Goal: Find specific page/section: Find specific page/section

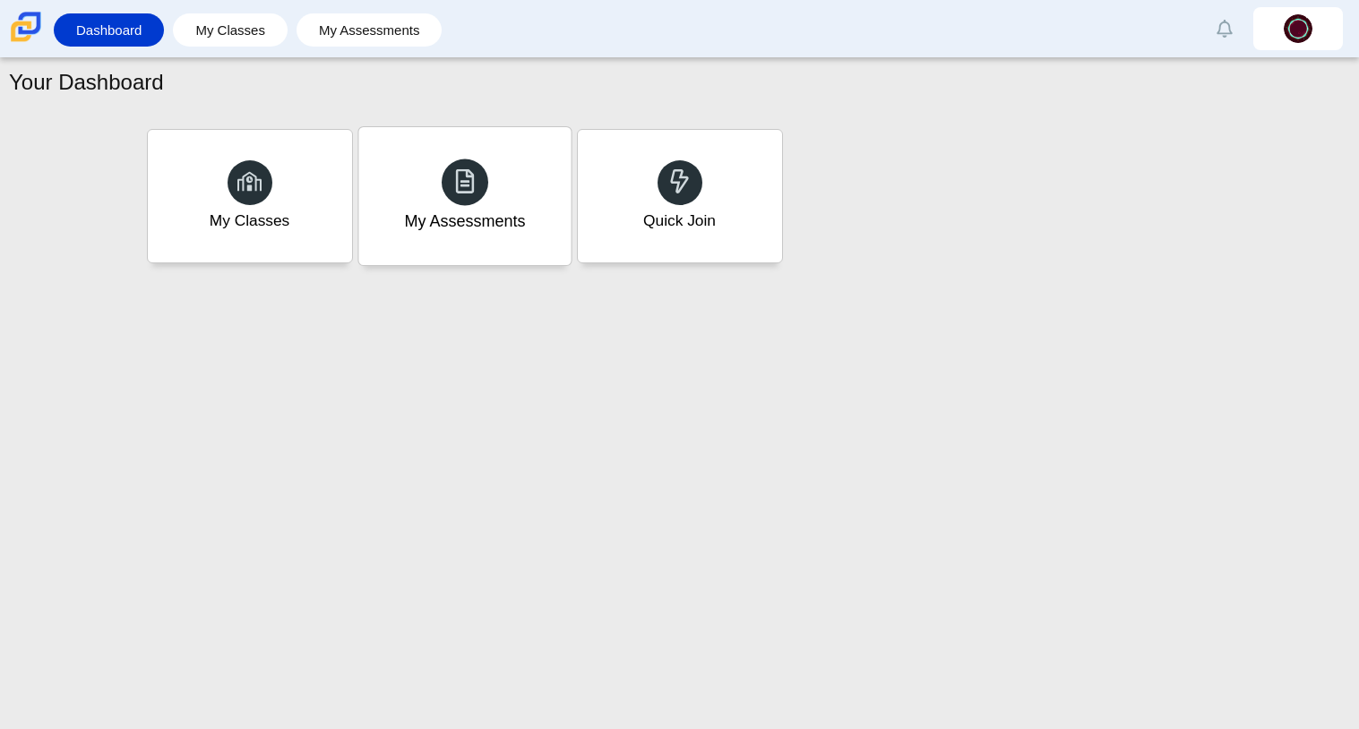
click at [487, 191] on div "My Assessments" at bounding box center [464, 196] width 212 height 138
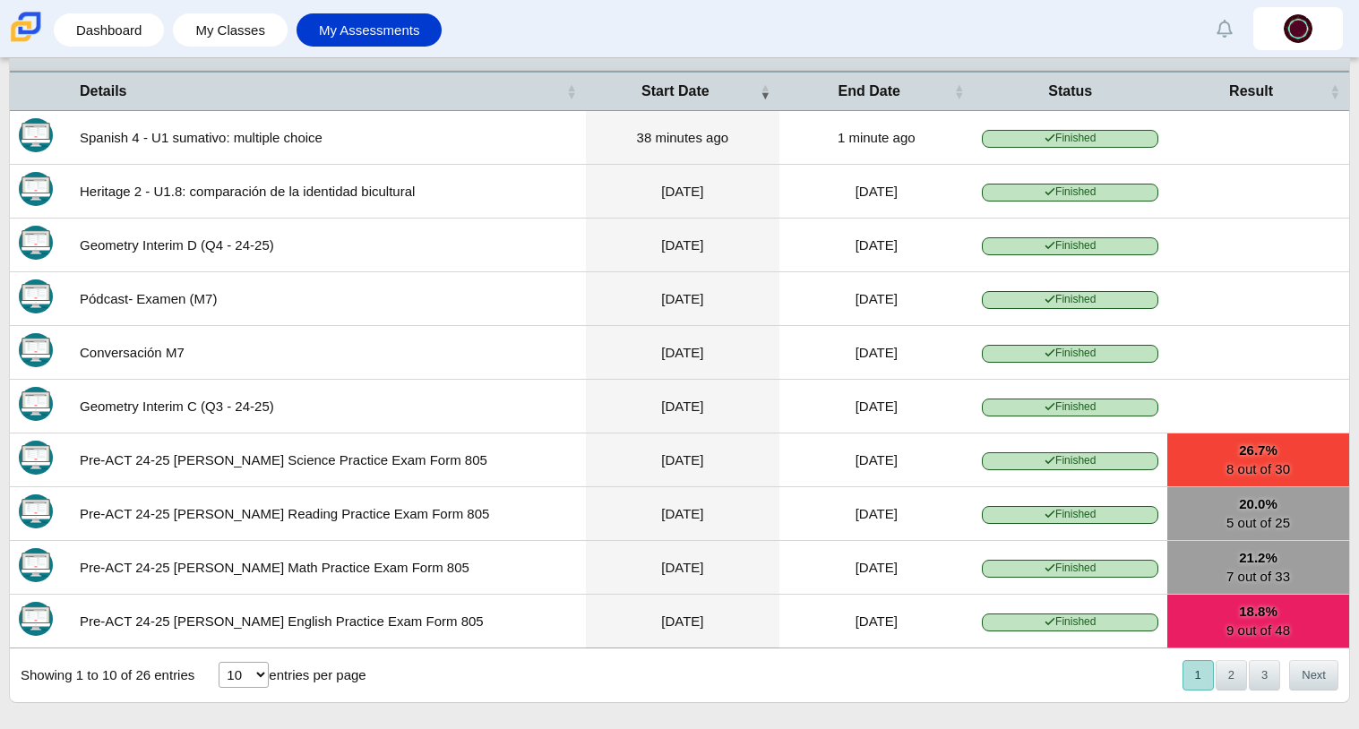
scroll to position [559, 0]
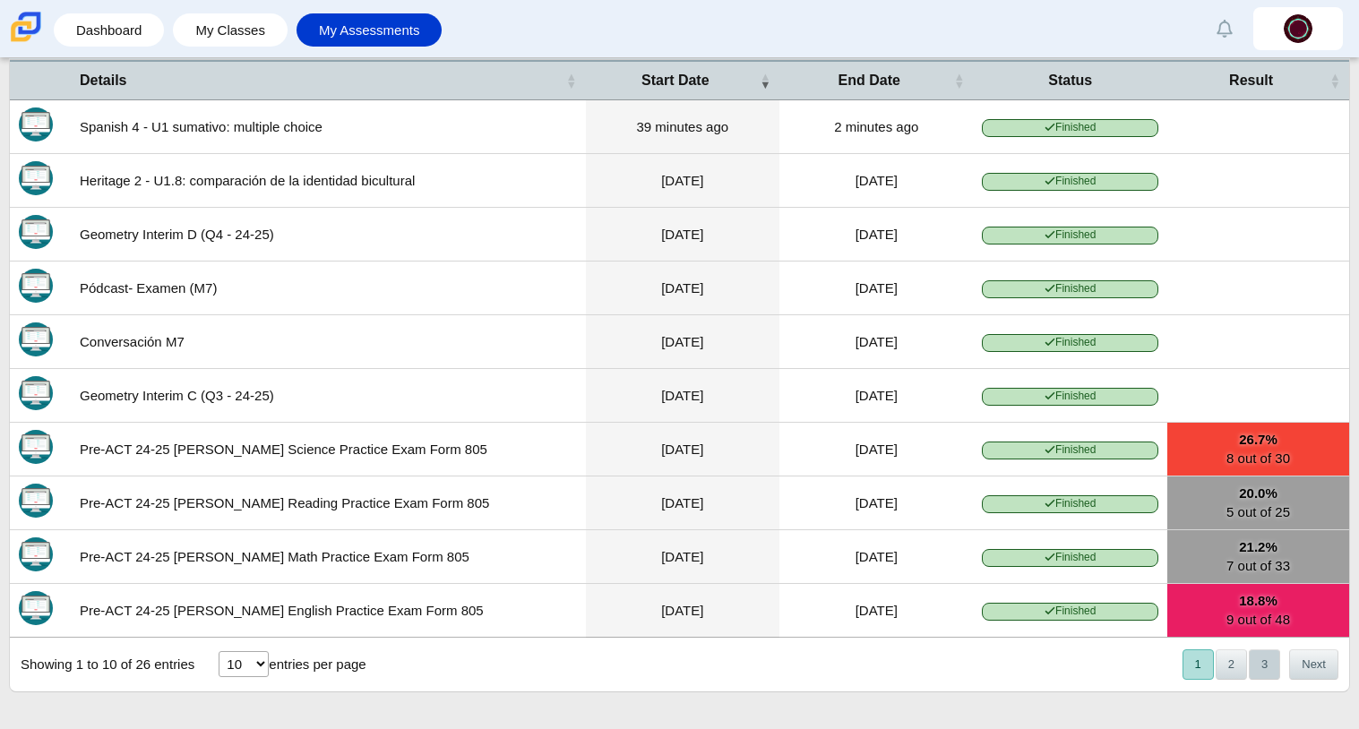
click at [1254, 665] on button "3" at bounding box center [1264, 665] width 31 height 30
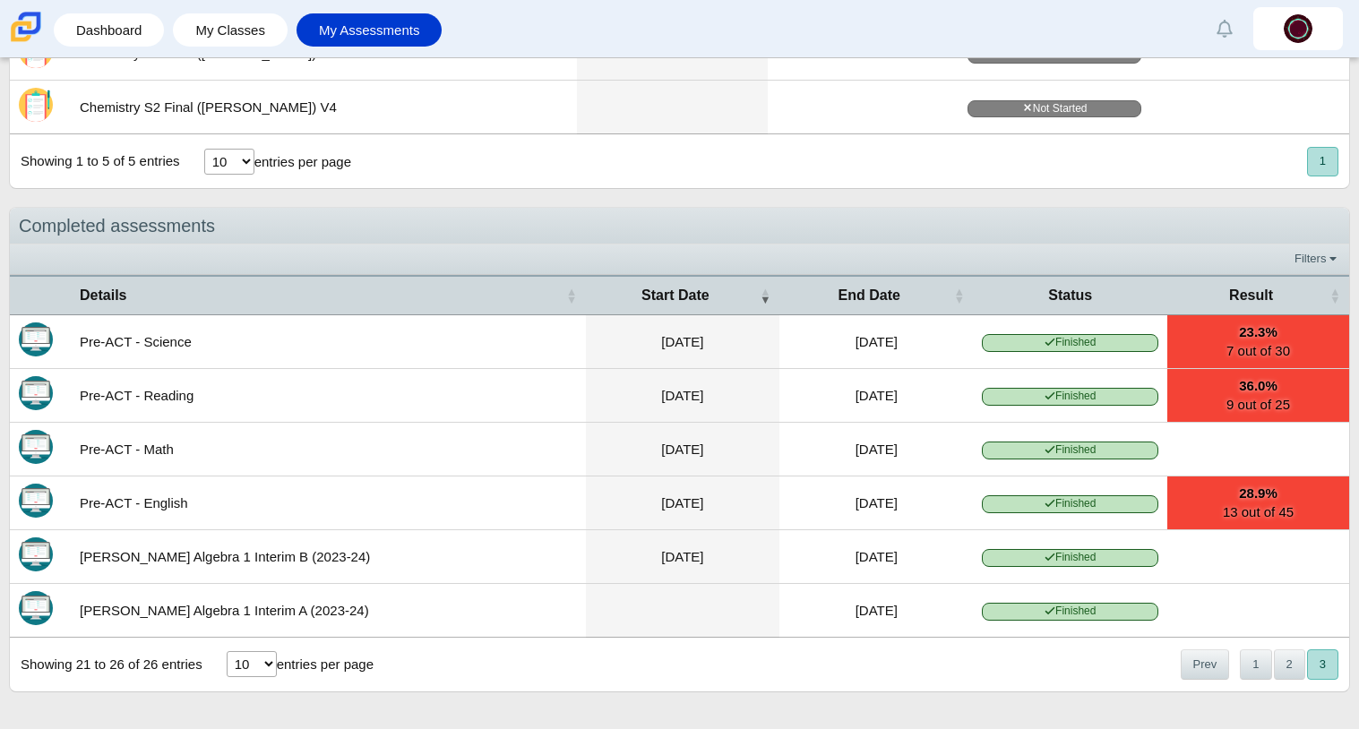
scroll to position [339, 0]
click at [1284, 670] on button "2" at bounding box center [1289, 665] width 31 height 30
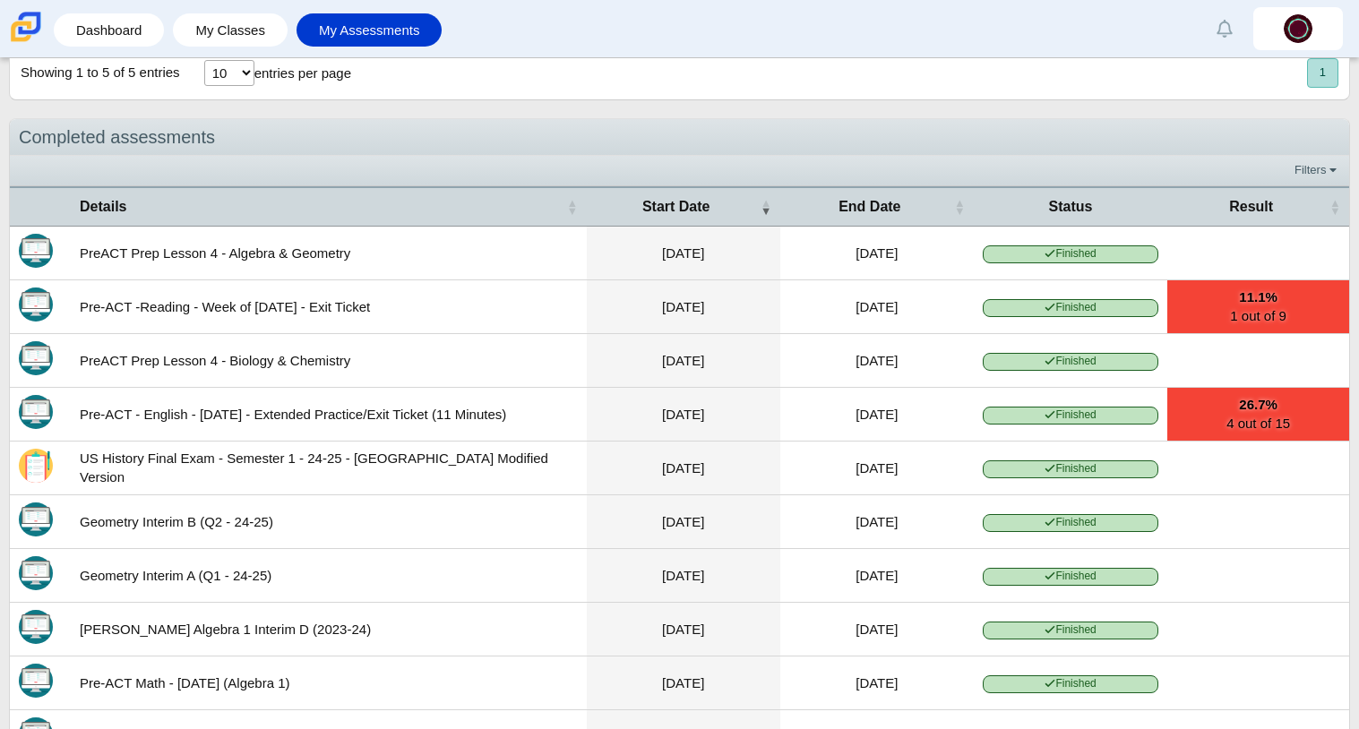
scroll to position [559, 0]
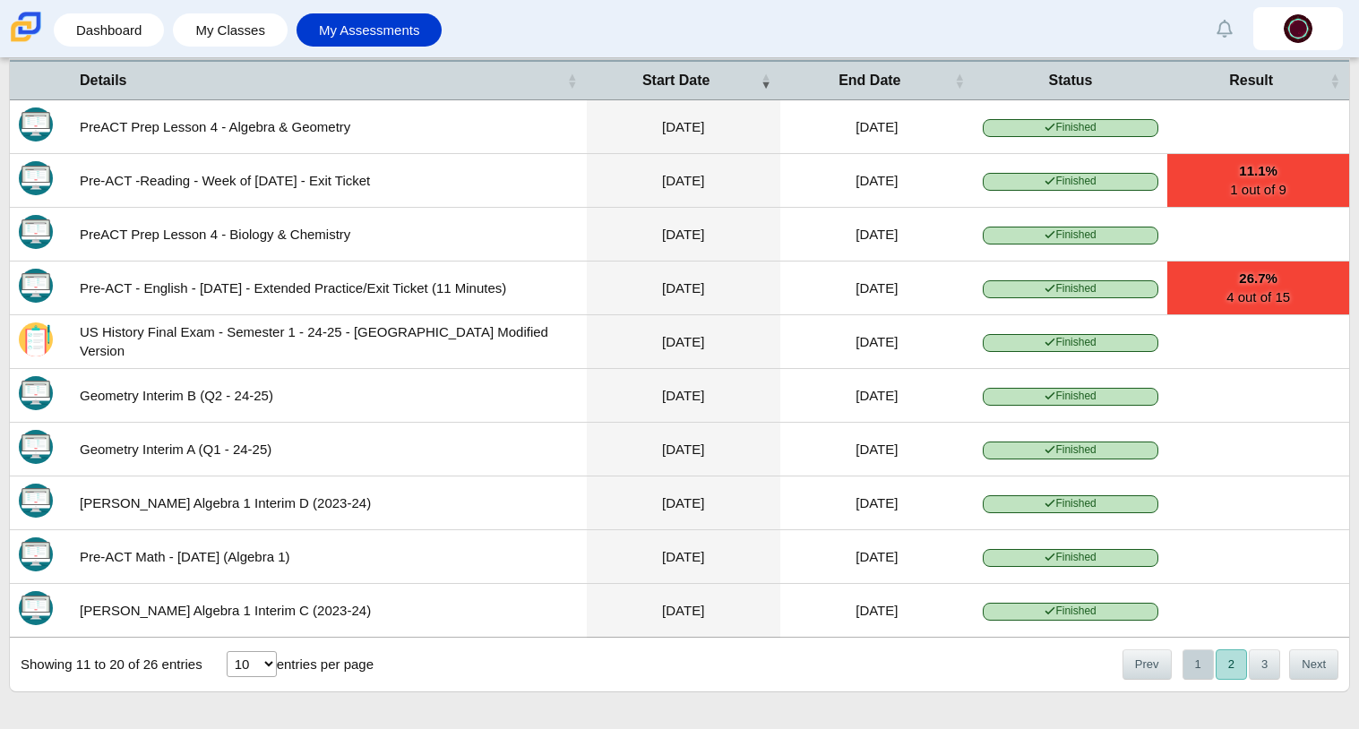
click at [1208, 669] on button "1" at bounding box center [1198, 665] width 31 height 30
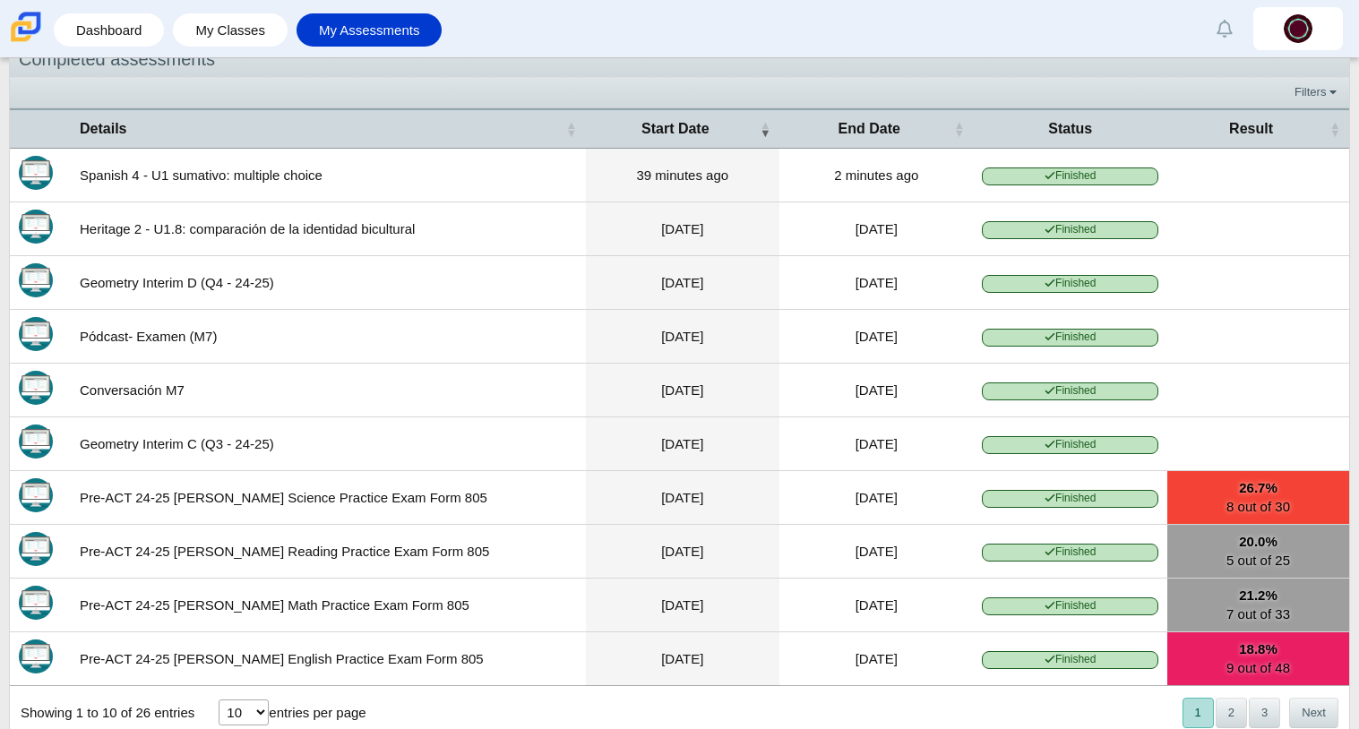
scroll to position [0, 0]
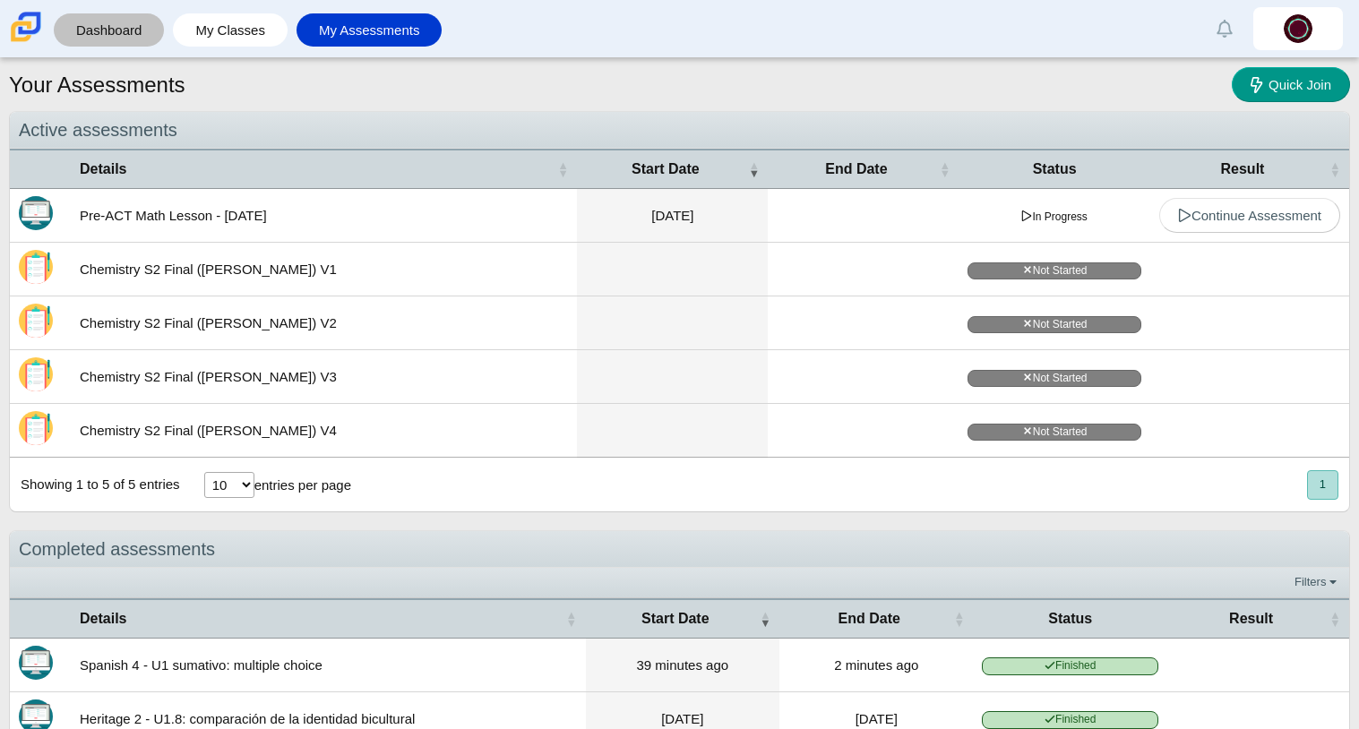
click at [69, 42] on link "Dashboard" at bounding box center [109, 29] width 92 height 33
